Goal: Task Accomplishment & Management: Use online tool/utility

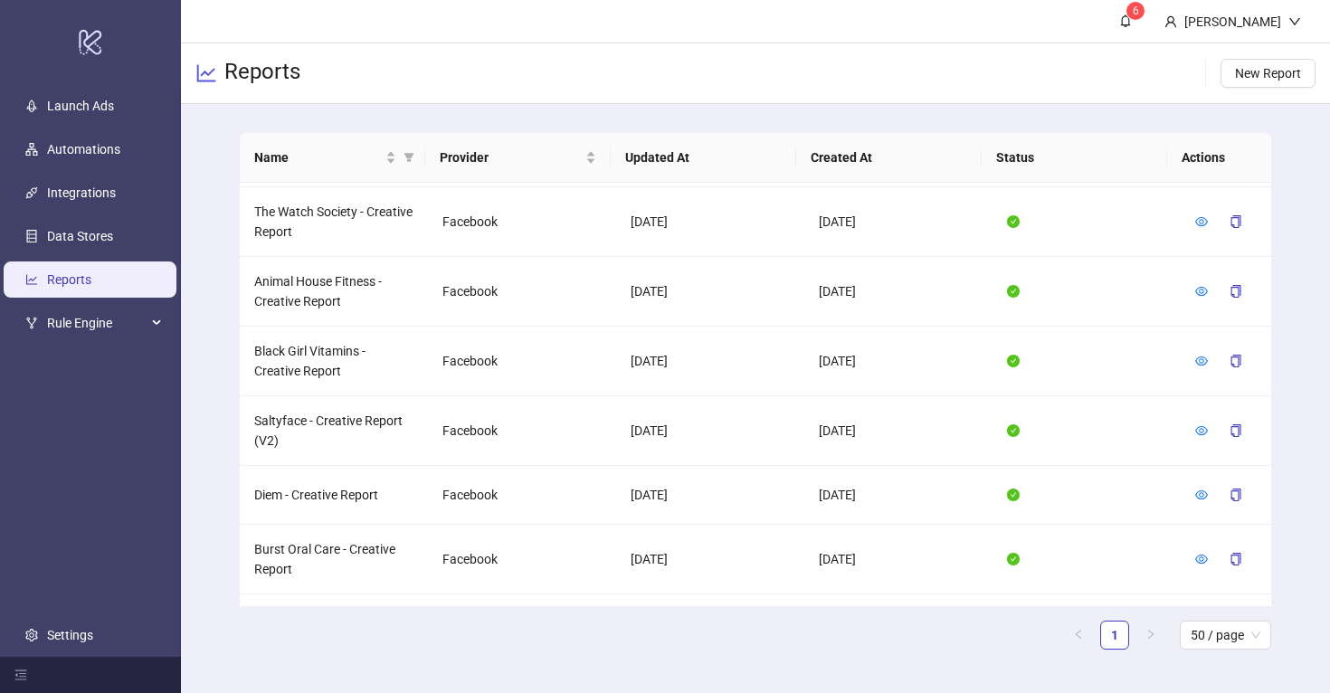
scroll to position [736, 0]
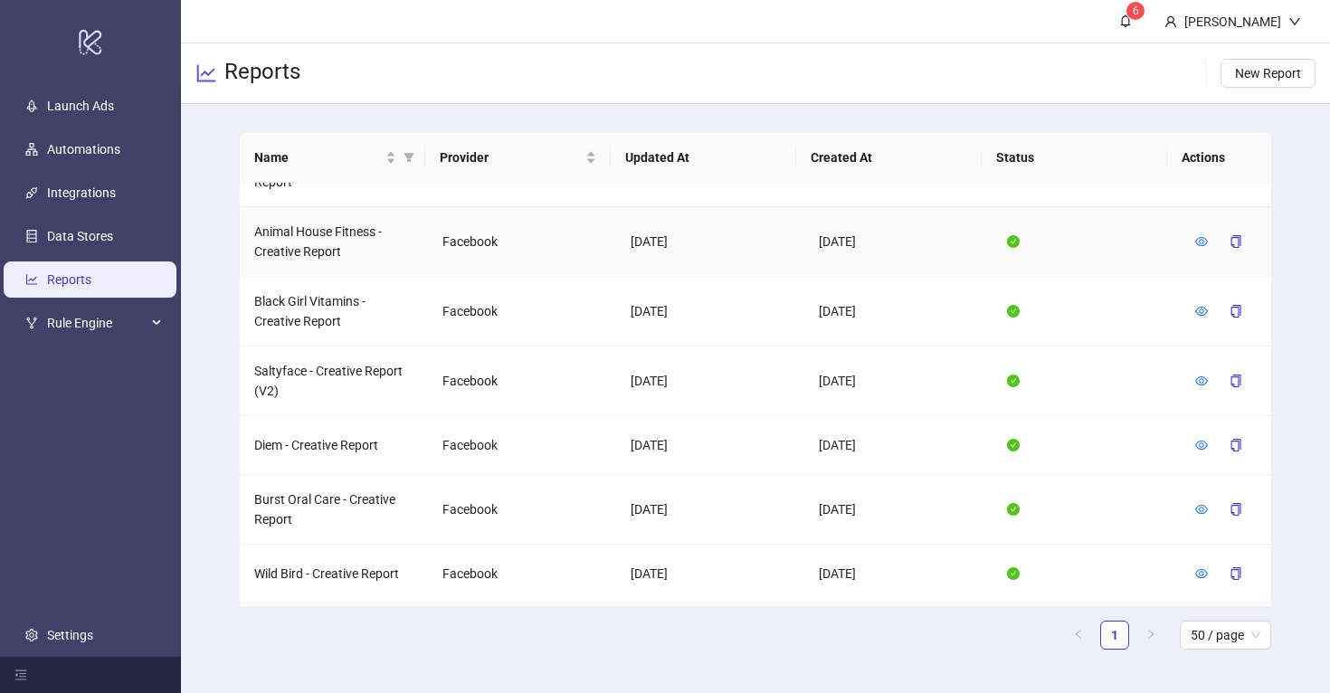
click at [293, 238] on td "Animal House Fitness - Creative Report" at bounding box center [334, 242] width 188 height 70
click at [1195, 237] on icon "eye" at bounding box center [1201, 241] width 13 height 9
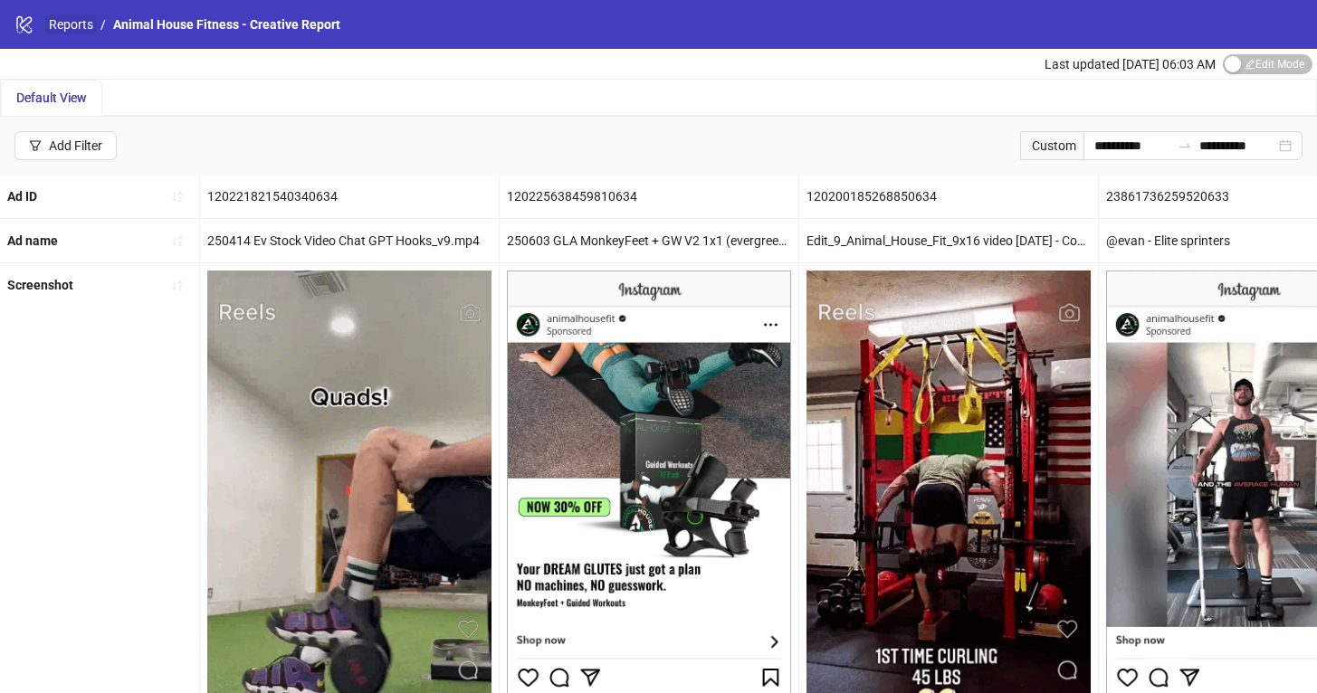
click at [60, 24] on link "Reports" at bounding box center [71, 24] width 52 height 20
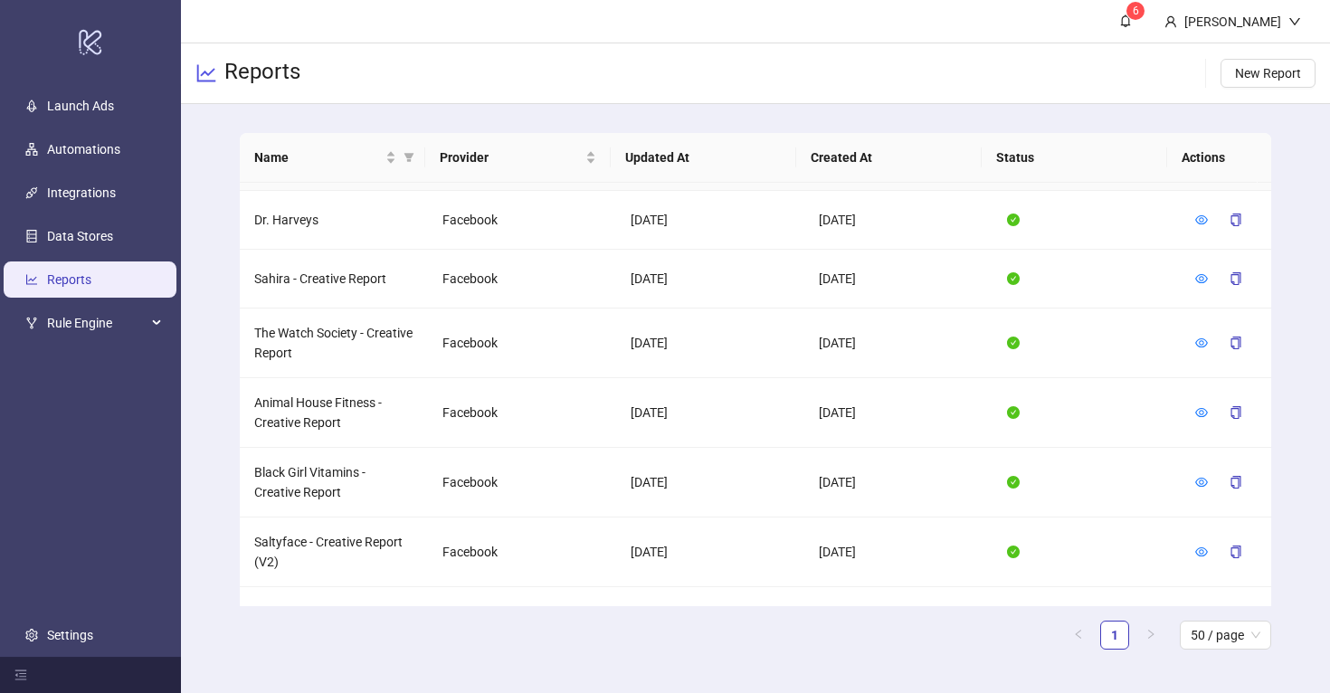
scroll to position [602, 0]
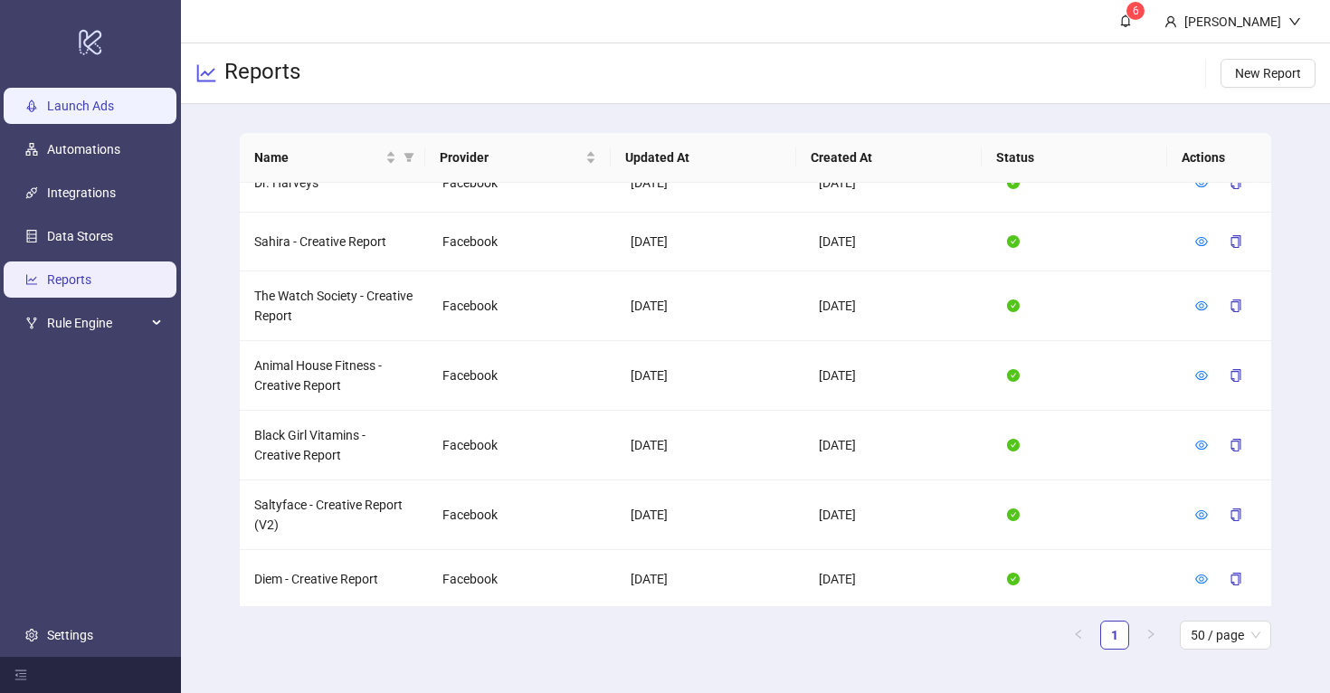
click at [100, 103] on link "Launch Ads" at bounding box center [80, 106] width 67 height 14
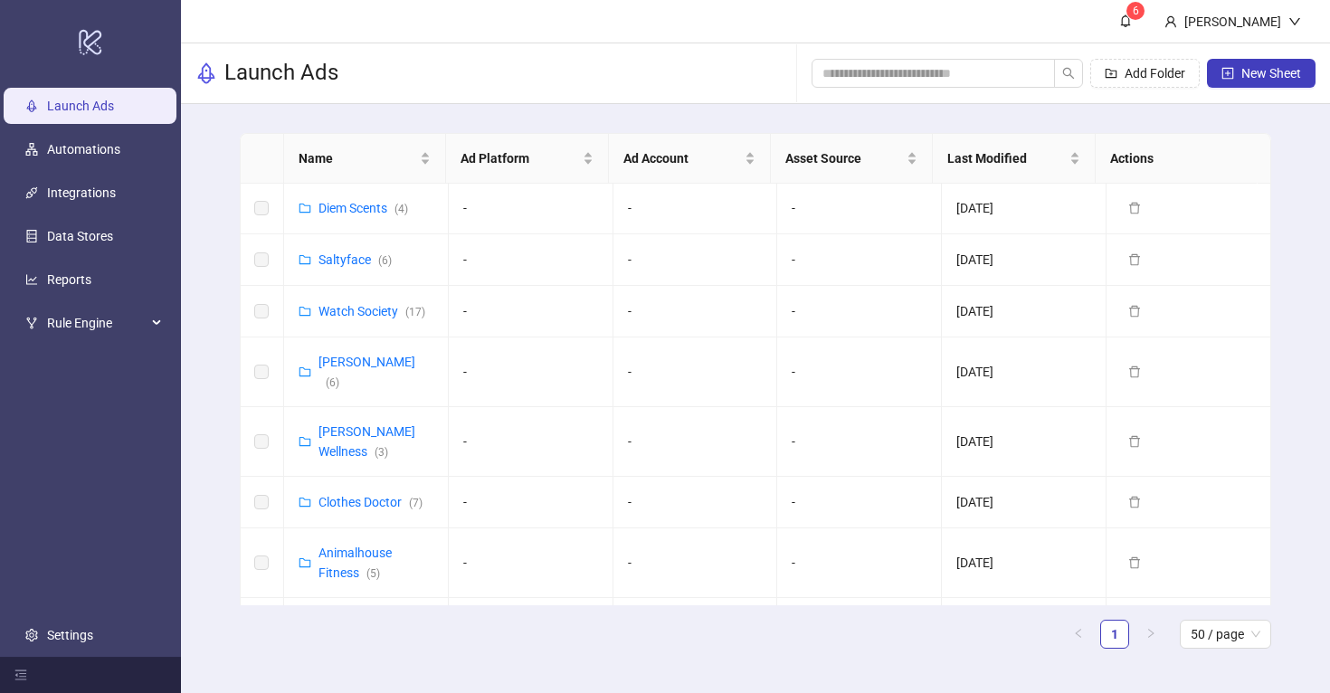
scroll to position [308, 0]
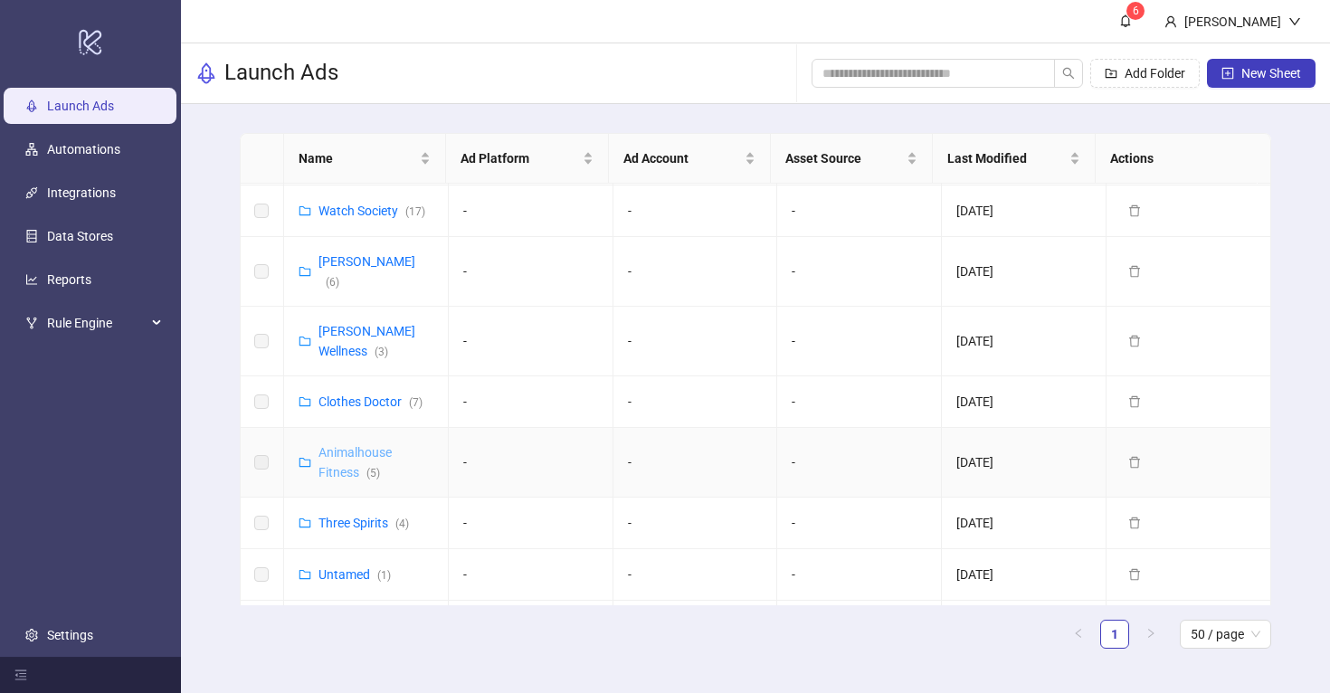
click at [342, 445] on link "Animalhouse Fitness ( 5 )" at bounding box center [355, 462] width 73 height 34
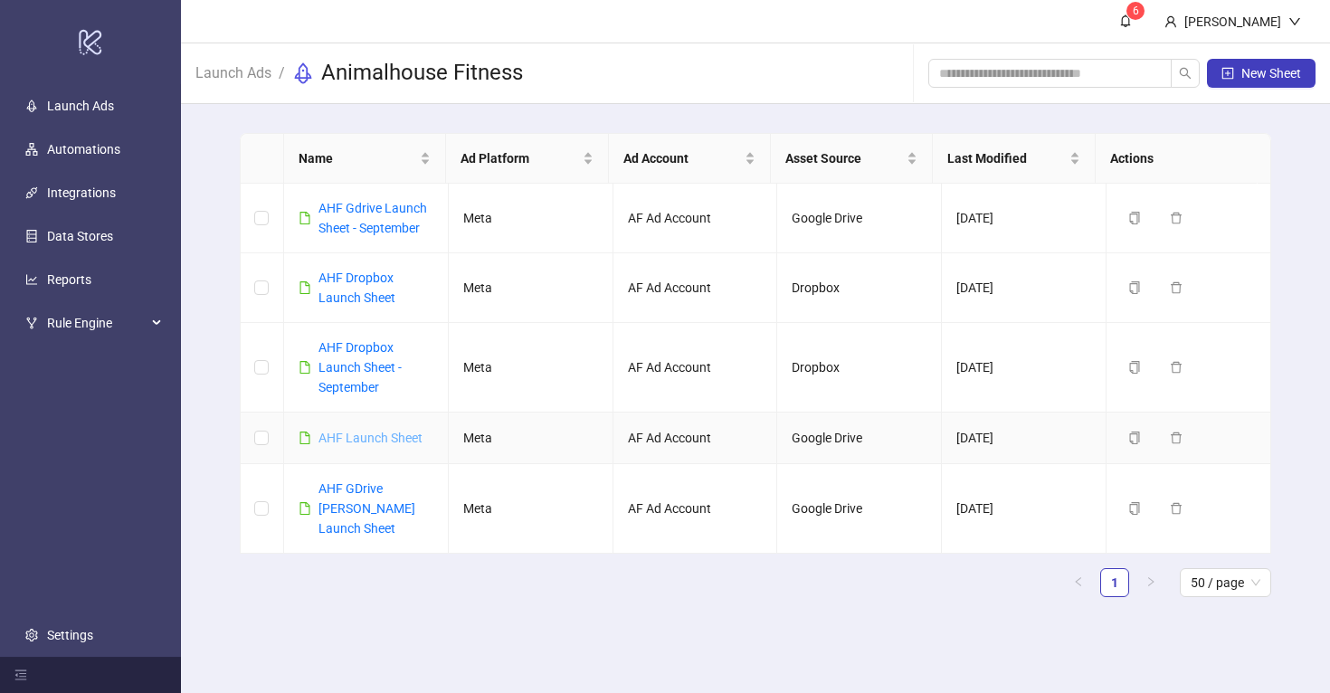
click at [369, 435] on link "AHF Launch Sheet" at bounding box center [371, 438] width 104 height 14
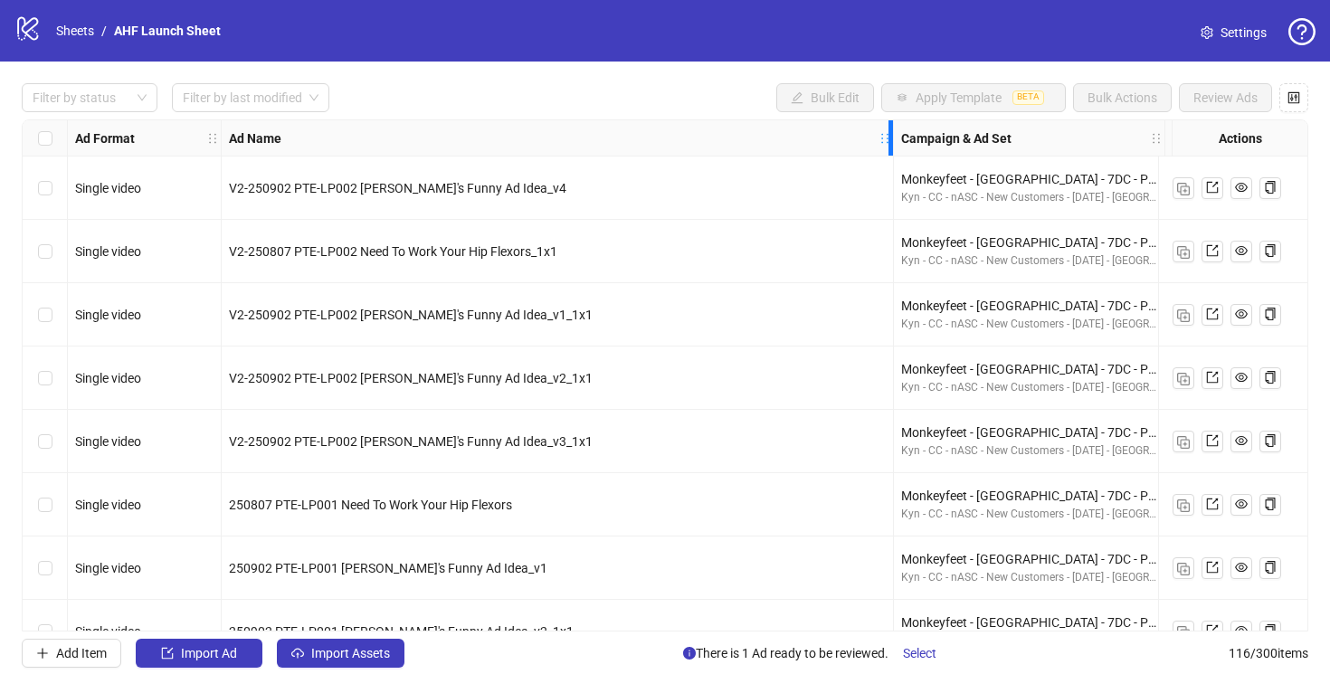
drag, startPoint x: 576, startPoint y: 135, endPoint x: 887, endPoint y: 172, distance: 312.6
click at [272, 105] on input "search" at bounding box center [242, 97] width 119 height 27
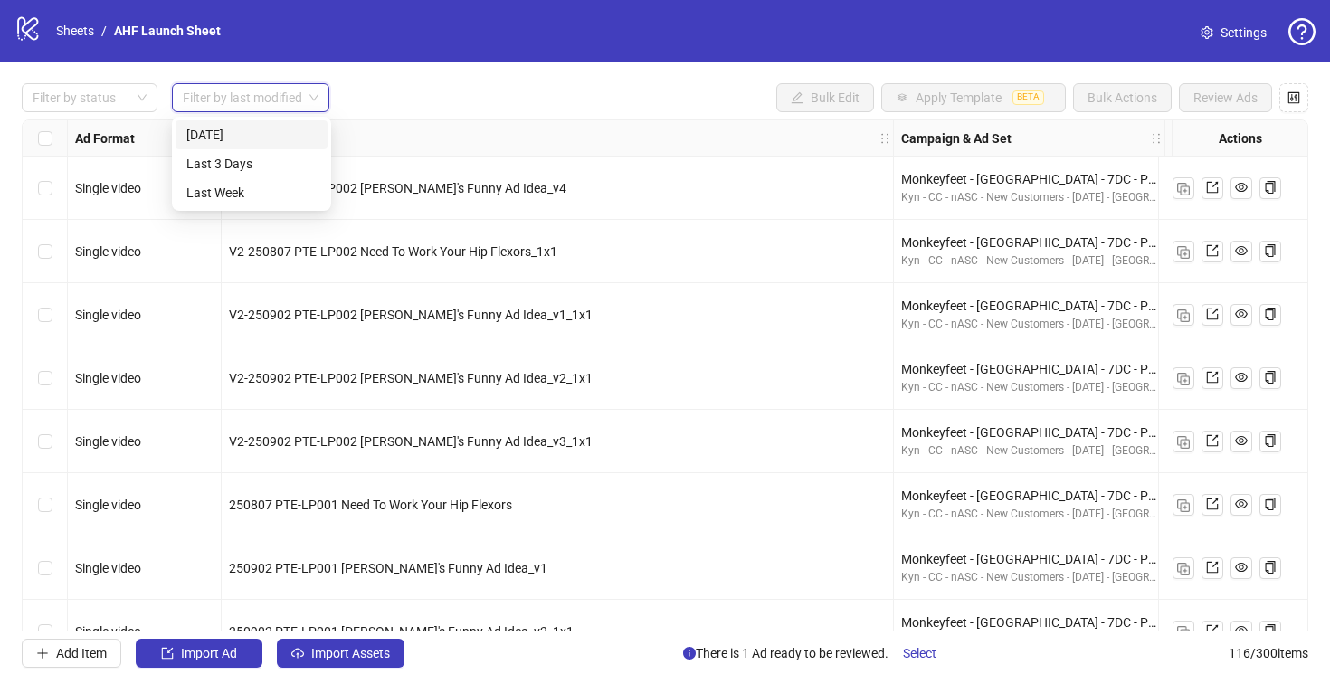
click at [385, 88] on div "Filter by status Filter by last modified Bulk Edit Apply Template BETA Bulk Act…" at bounding box center [665, 97] width 1287 height 29
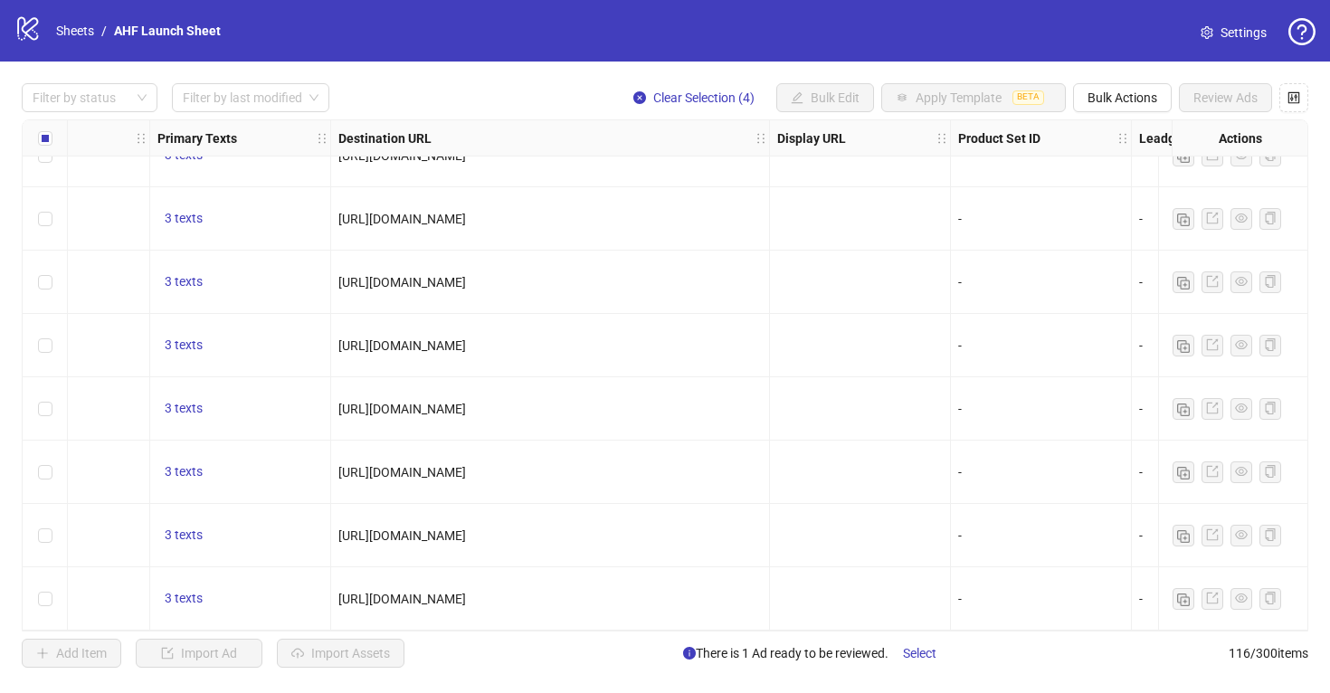
scroll to position [6881, 1775]
